Goal: Transaction & Acquisition: Subscribe to service/newsletter

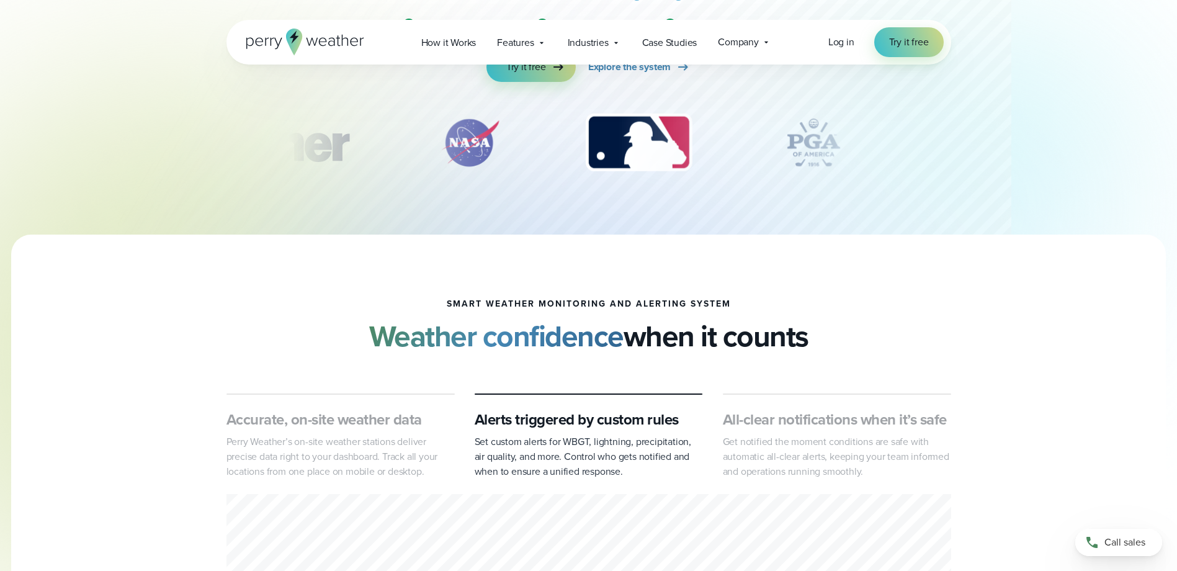
scroll to position [62, 0]
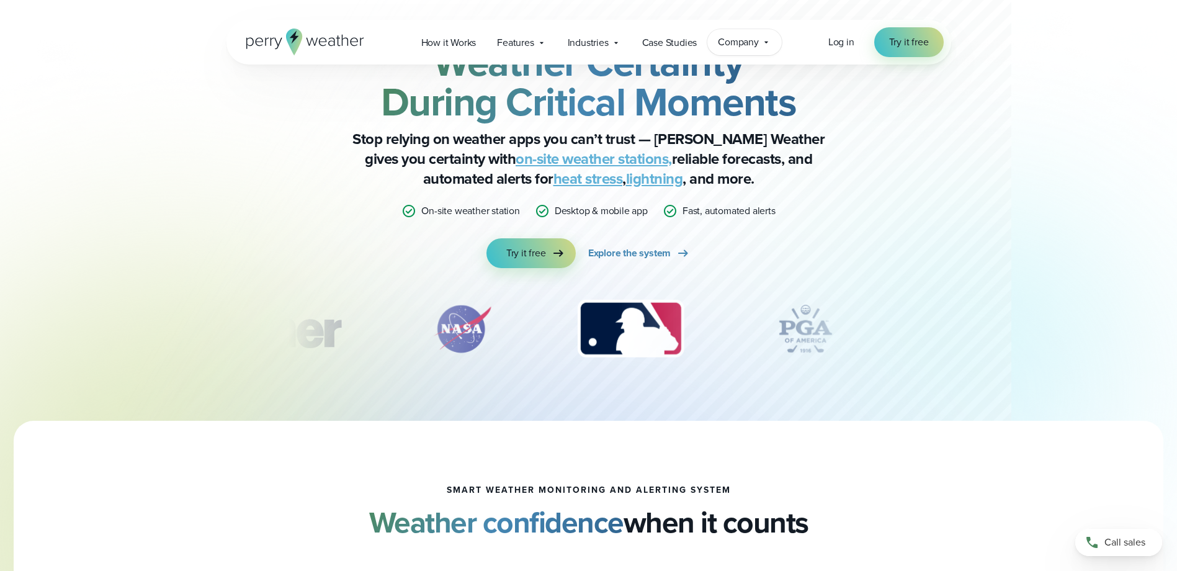
click at [753, 39] on span "Company" at bounding box center [738, 42] width 41 height 15
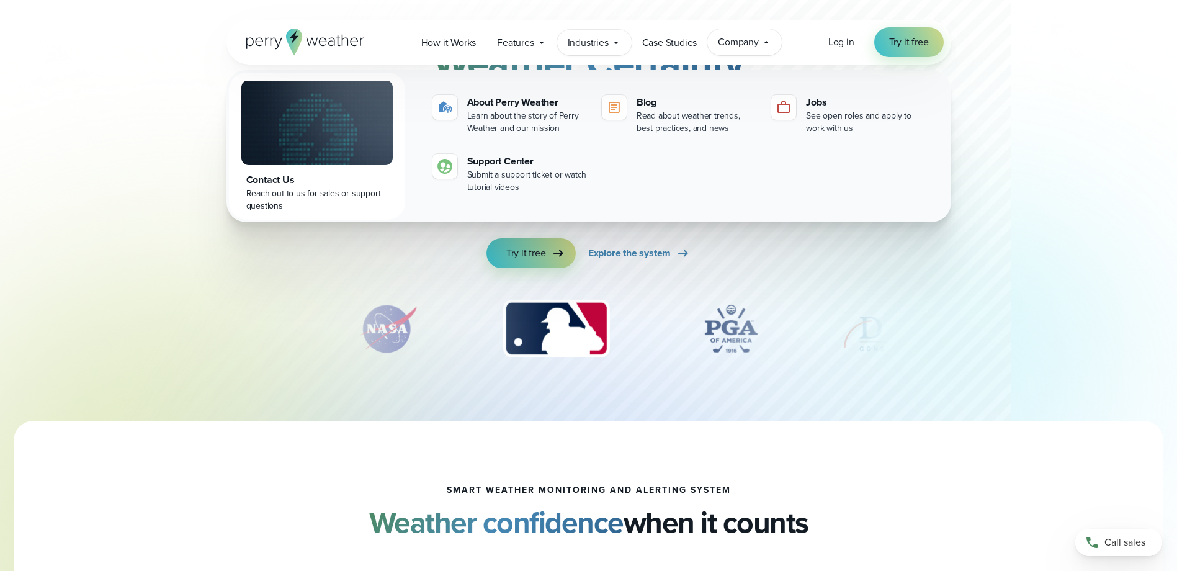
click at [619, 44] on icon at bounding box center [616, 43] width 10 height 10
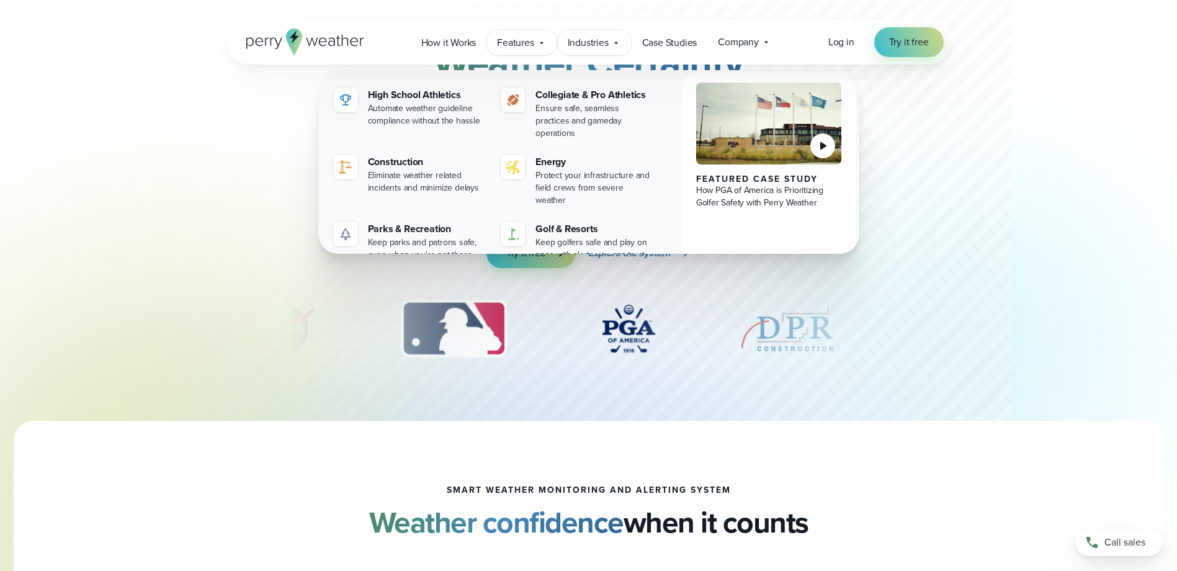
click at [519, 46] on span "Features" at bounding box center [515, 42] width 37 height 15
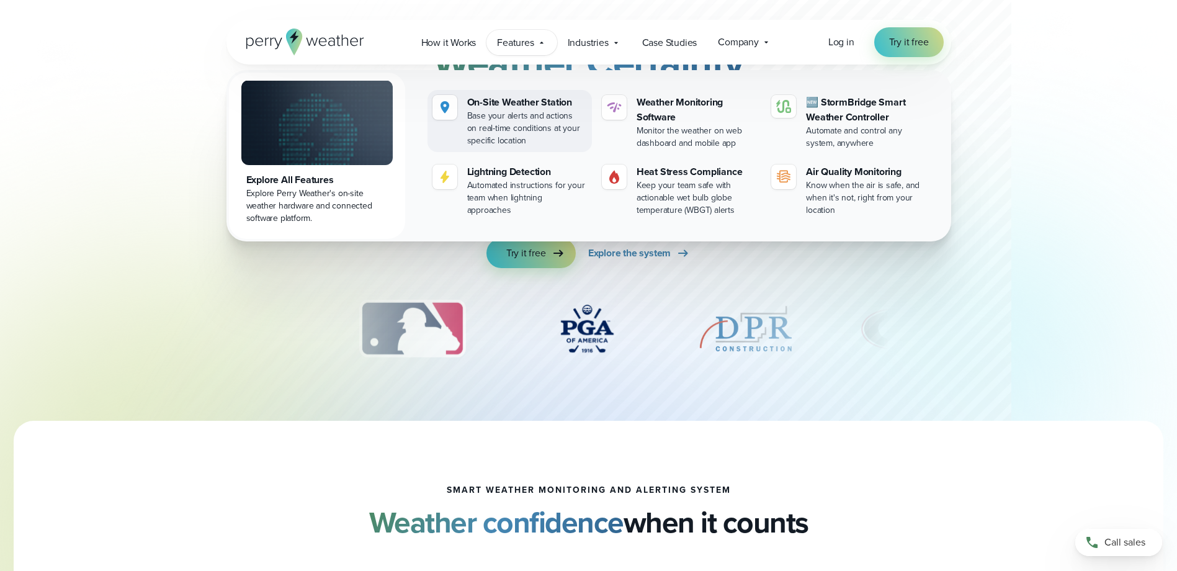
click at [514, 106] on div "On-Site Weather Station" at bounding box center [527, 102] width 120 height 15
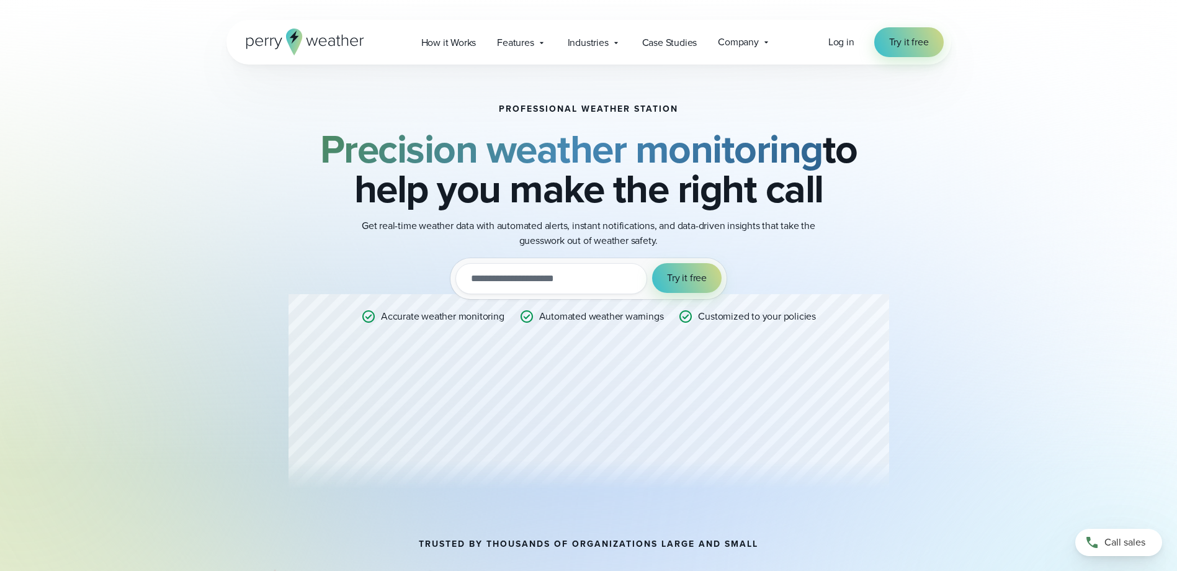
click at [537, 281] on input "email" at bounding box center [551, 278] width 192 height 31
type input "**********"
click at [684, 279] on span "Try it free" at bounding box center [687, 277] width 40 height 15
